Goal: Answer question/provide support

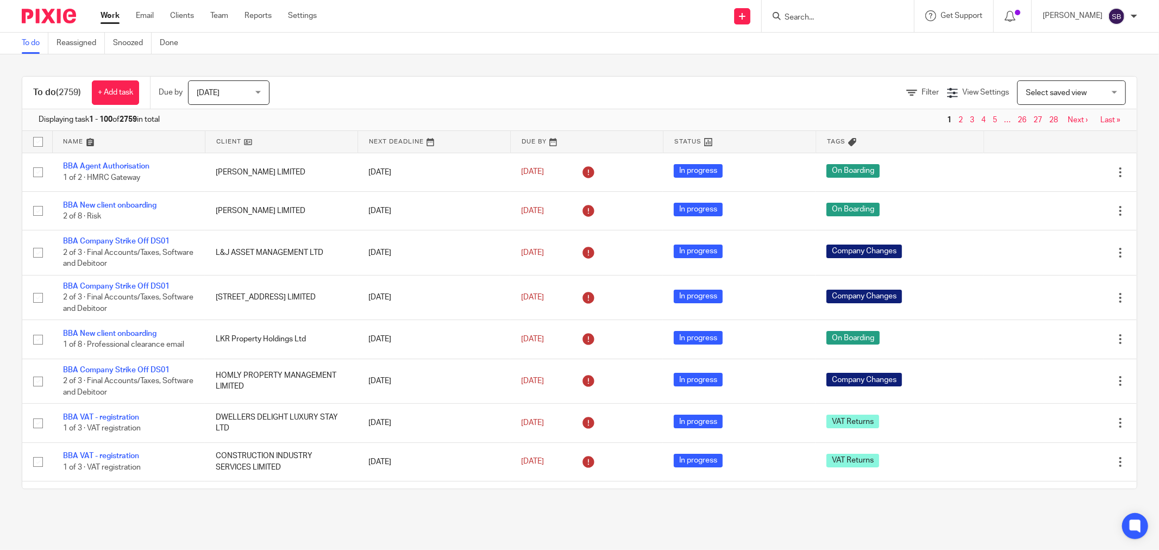
click at [839, 19] on input "Search" at bounding box center [832, 18] width 98 height 10
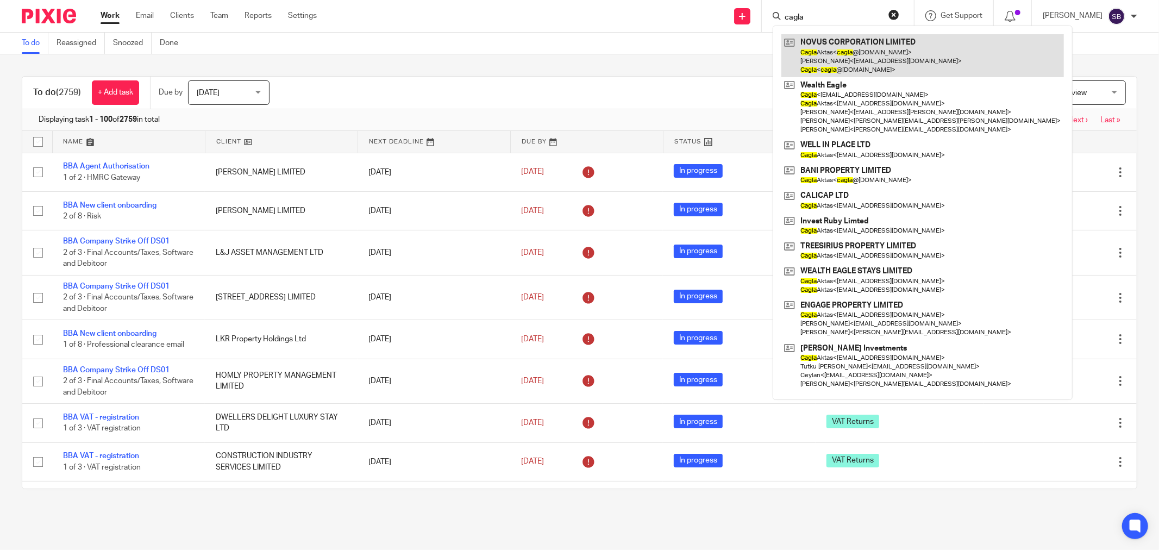
type input "cagla"
click at [850, 43] on link at bounding box center [922, 55] width 282 height 43
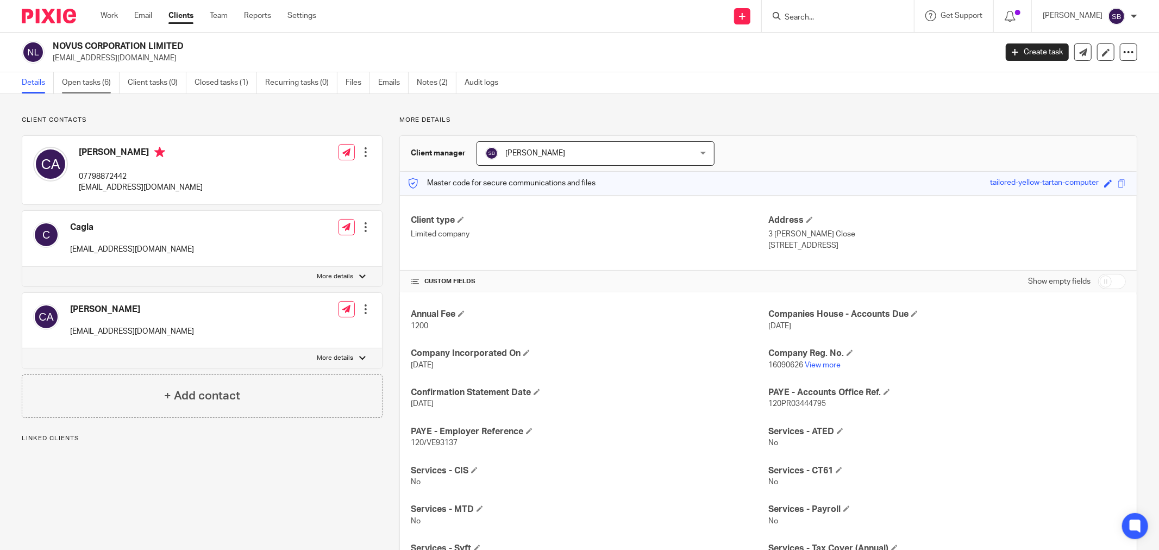
click at [85, 79] on link "Open tasks (6)" at bounding box center [91, 82] width 58 height 21
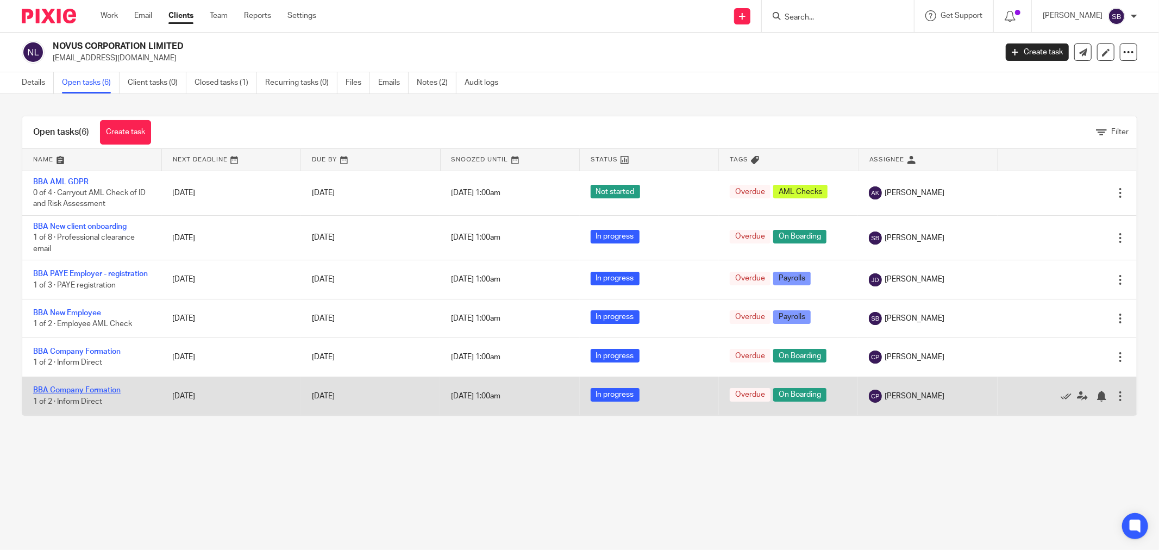
click at [98, 394] on link "BBA Company Formation" at bounding box center [76, 390] width 87 height 8
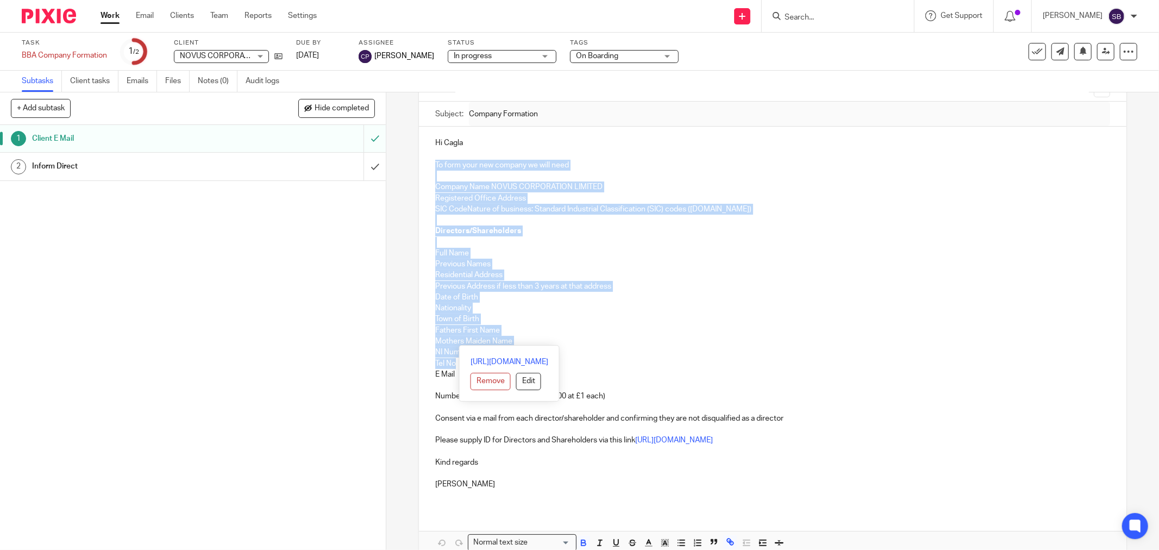
scroll to position [121, 0]
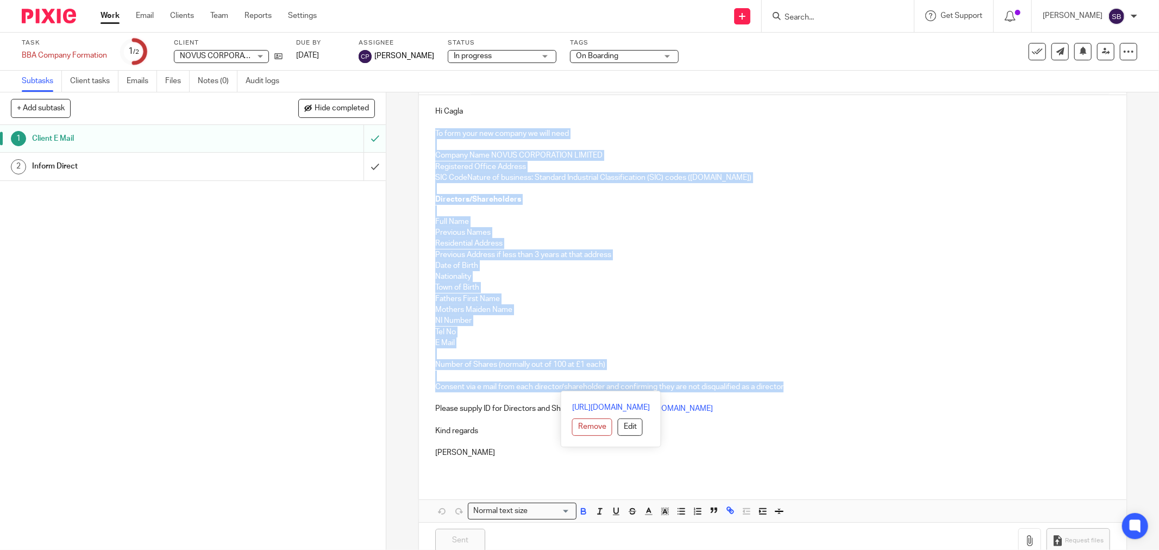
drag, startPoint x: 433, startPoint y: 250, endPoint x: 870, endPoint y: 382, distance: 456.4
click at [870, 382] on div "Hi Cagla To form your new company we will need Company Name NOVUS CORPORATION L…" at bounding box center [772, 286] width 707 height 382
copy div "To form your new company we will need Company Name NOVUS CORPORATION LIMITED Re…"
